Goal: Task Accomplishment & Management: Use online tool/utility

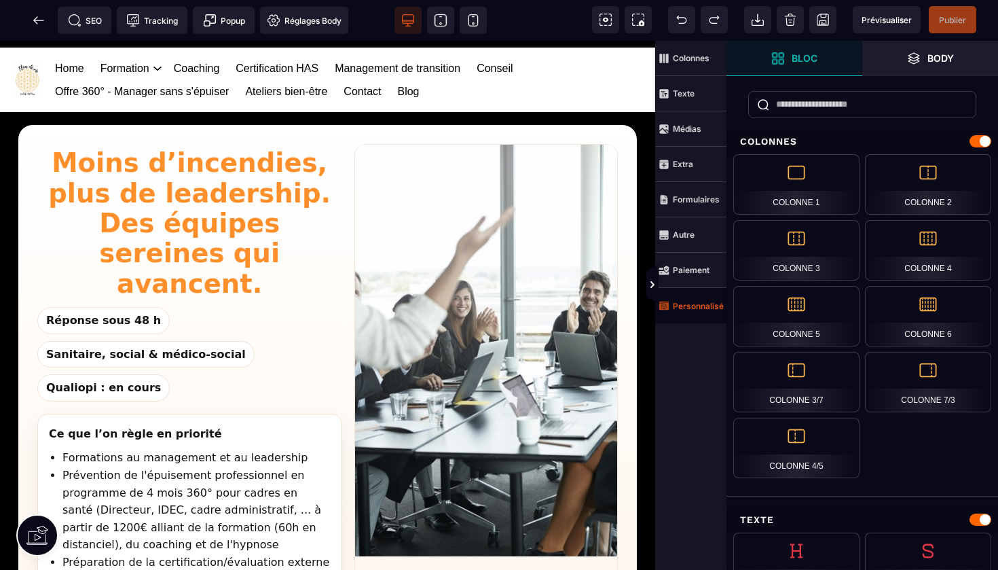
click at [688, 304] on strong "Personnalisé" at bounding box center [698, 306] width 51 height 10
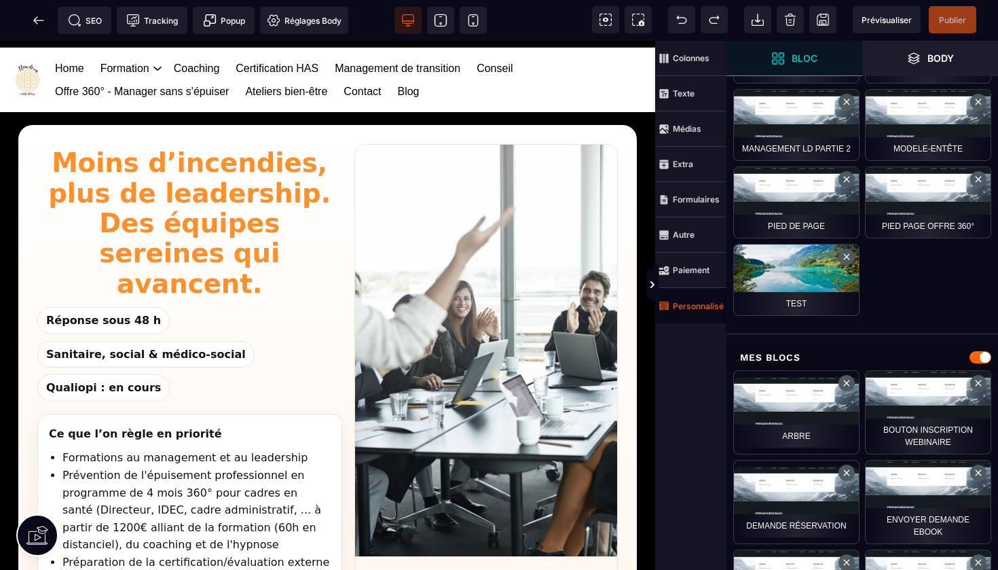
scroll to position [386, 0]
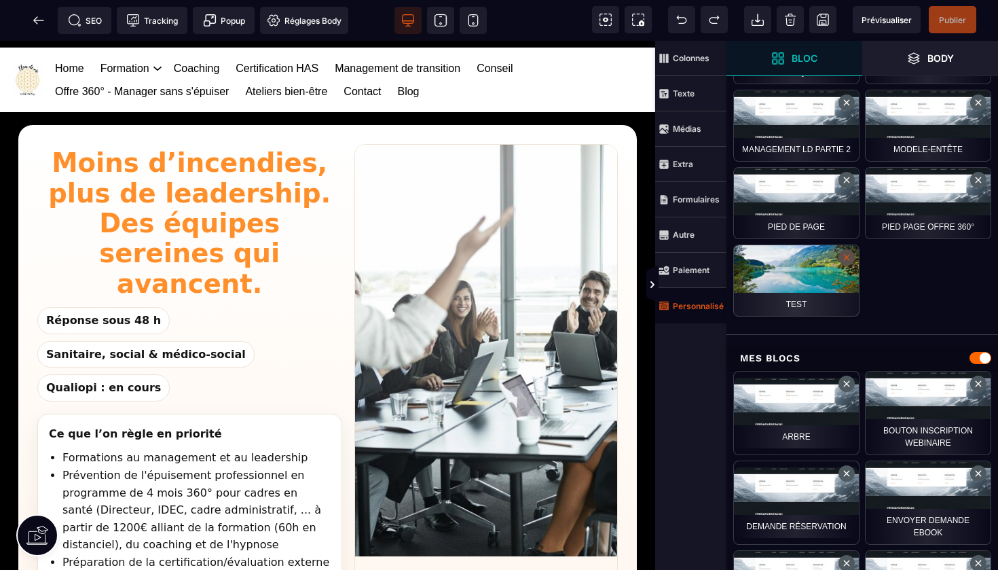
click at [846, 256] on button at bounding box center [846, 257] width 16 height 16
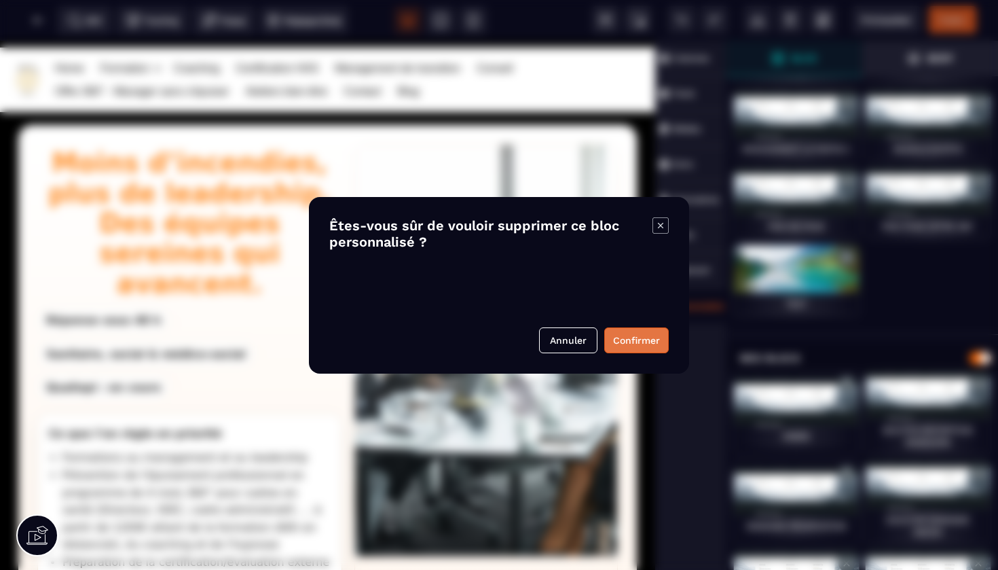
click at [640, 340] on button "Confirmer" at bounding box center [636, 340] width 64 height 26
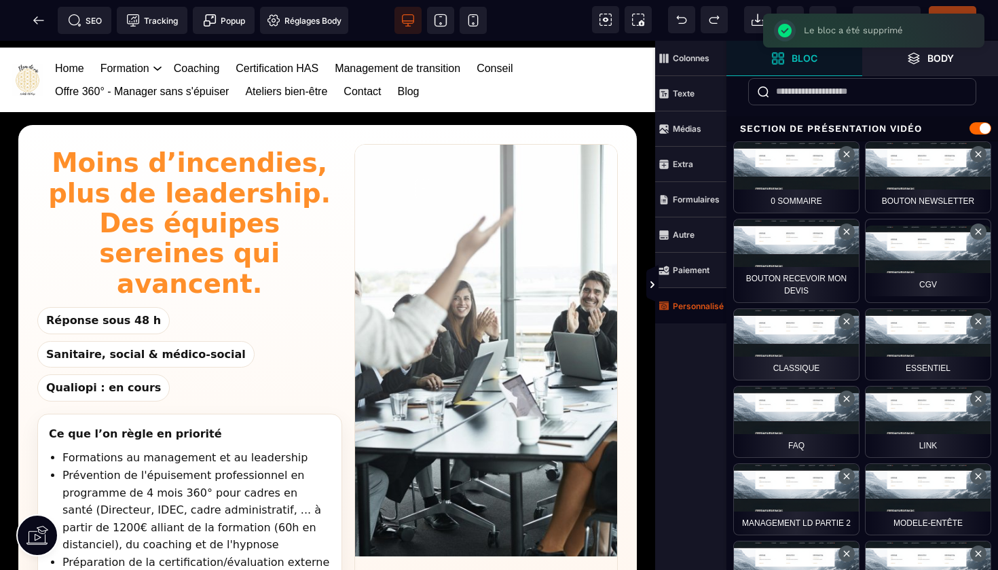
scroll to position [7, 0]
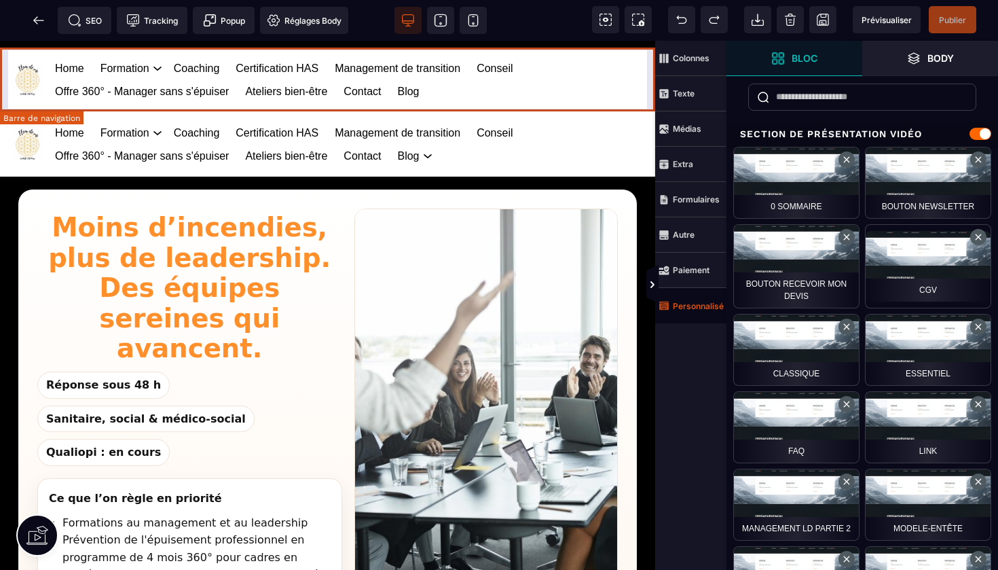
click at [649, 78] on div "Home Formation Management et leadership Gestion des risques en santé Management…" at bounding box center [327, 80] width 655 height 64
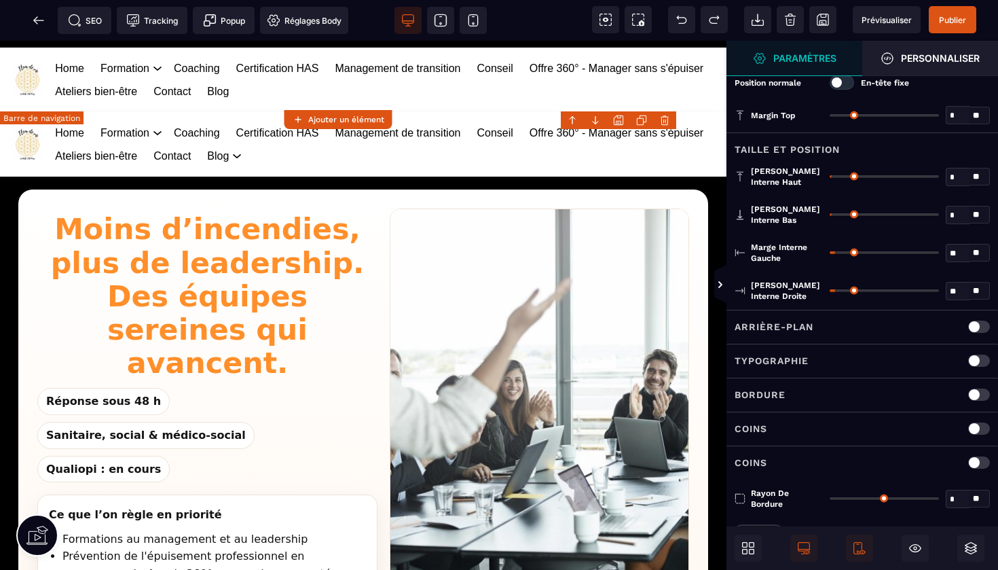
scroll to position [0, 0]
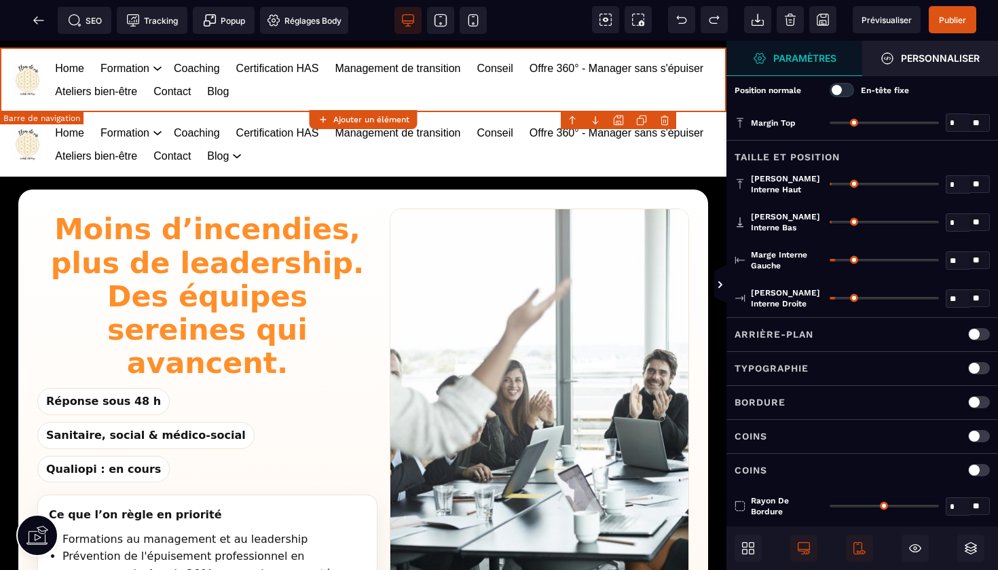
click at [666, 119] on body "B I U S A ******* Ajouter un élément" at bounding box center [499, 285] width 998 height 570
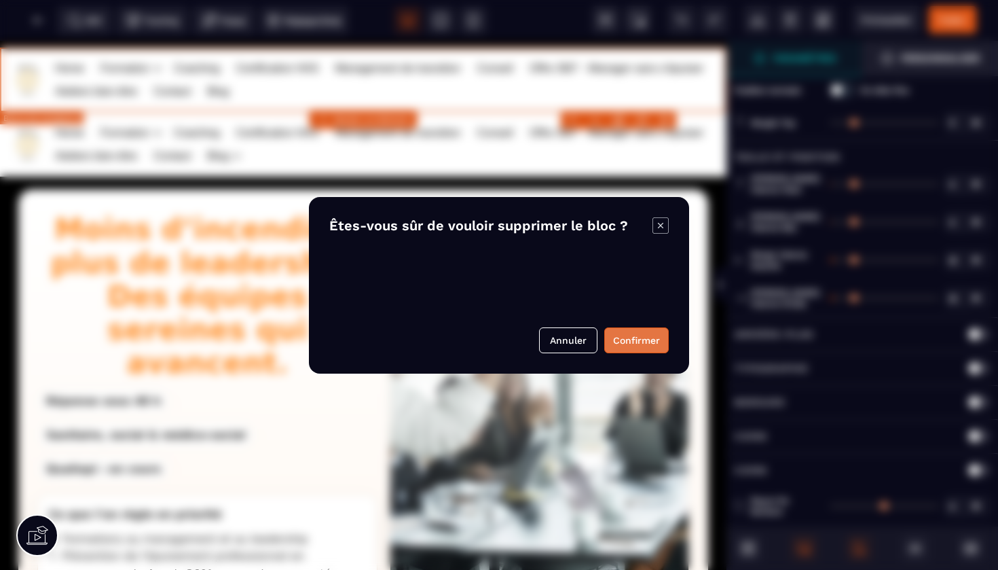
click at [629, 339] on button "Confirmer" at bounding box center [636, 340] width 64 height 26
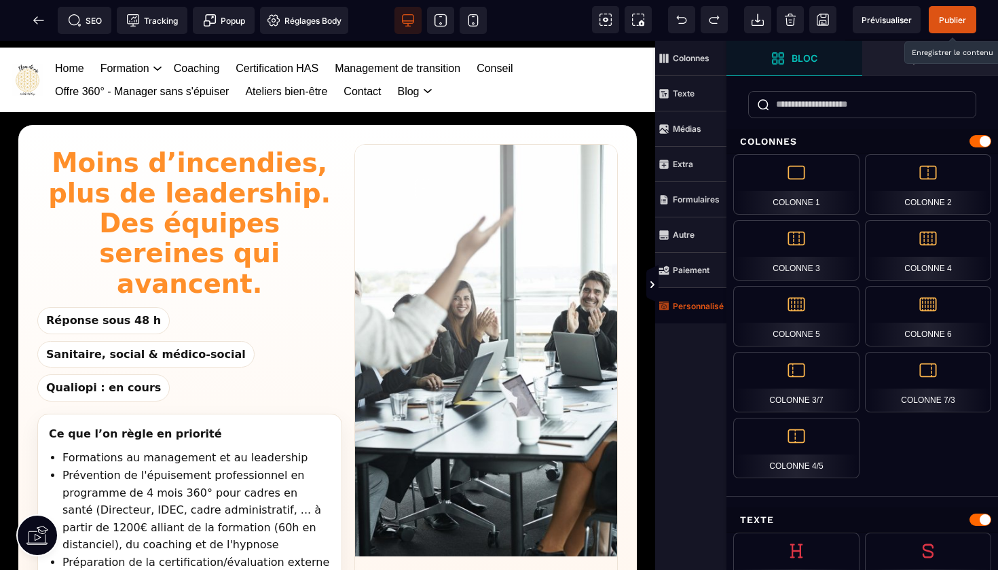
click at [952, 22] on span "Publier" at bounding box center [952, 20] width 27 height 10
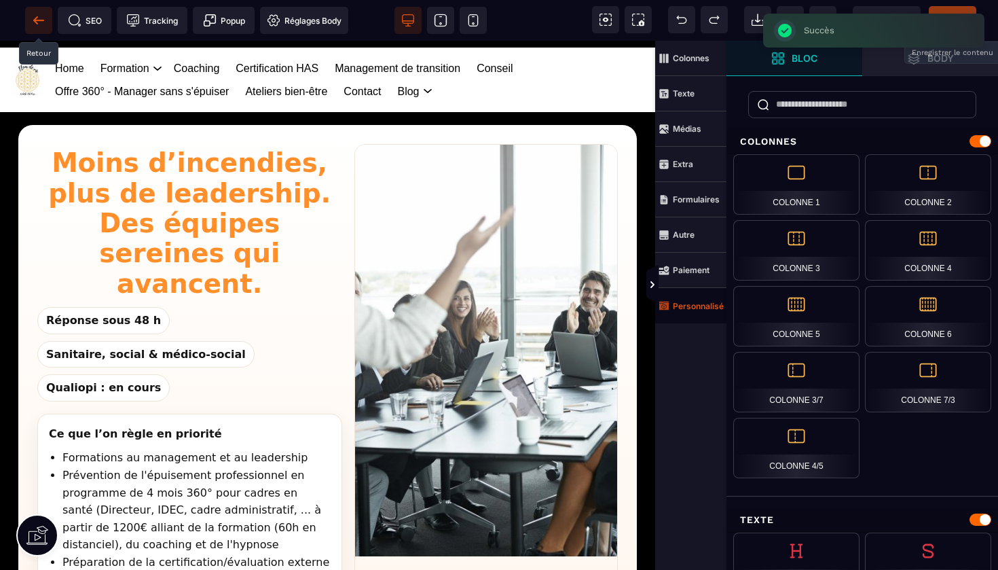
click at [38, 18] on icon at bounding box center [39, 21] width 14 height 14
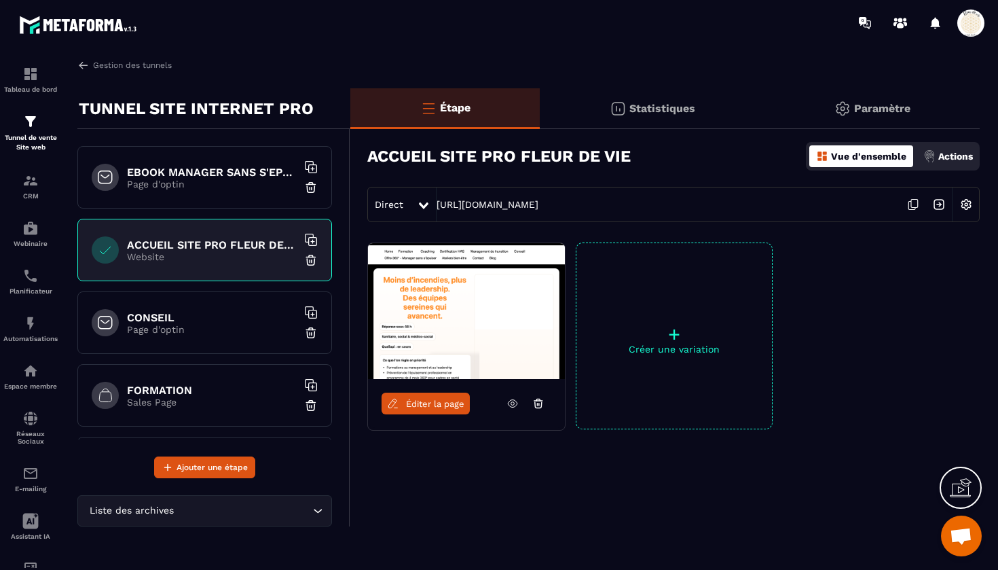
click at [209, 313] on h6 "CONSEIL" at bounding box center [212, 317] width 170 height 13
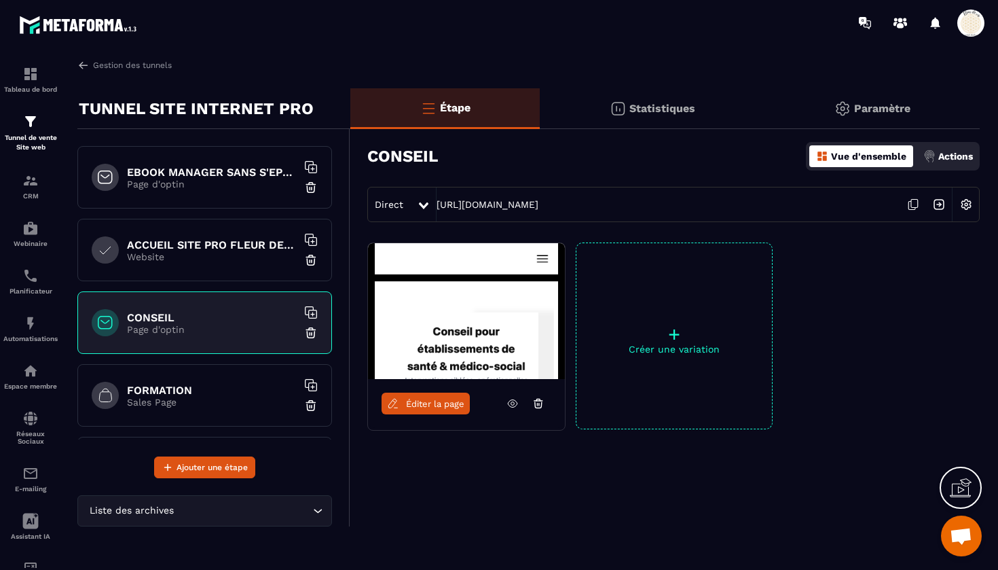
click at [426, 405] on span "Éditer la page" at bounding box center [435, 404] width 58 height 10
